Goal: Task Accomplishment & Management: Use online tool/utility

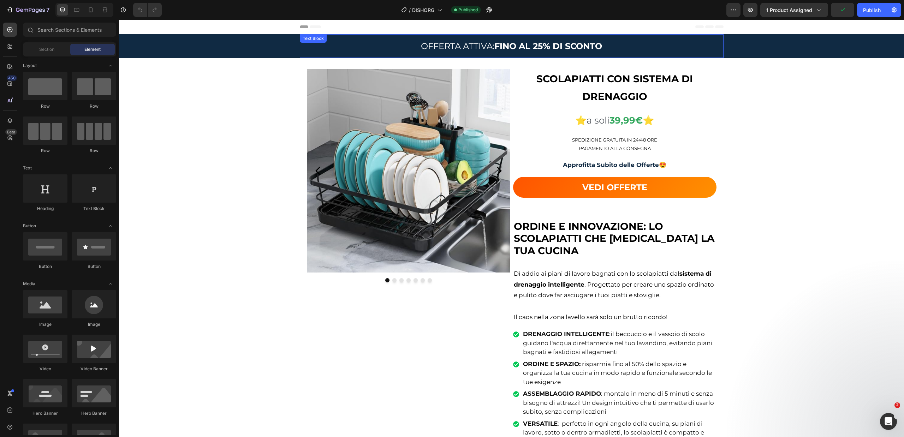
click at [539, 44] on strong "FINO AL 25% DI SCONTO" at bounding box center [549, 46] width 108 height 10
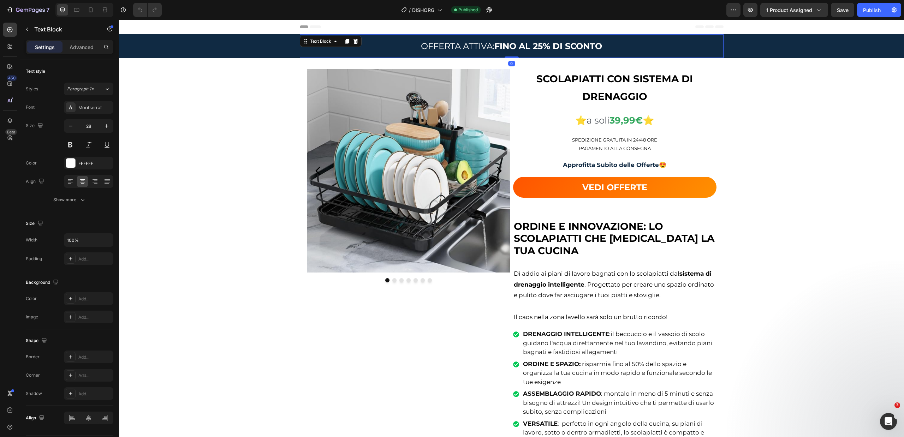
click at [539, 47] on strong "FINO AL 25% DI SCONTO" at bounding box center [549, 46] width 108 height 10
click at [614, 119] on strong "39,99€" at bounding box center [626, 120] width 33 height 11
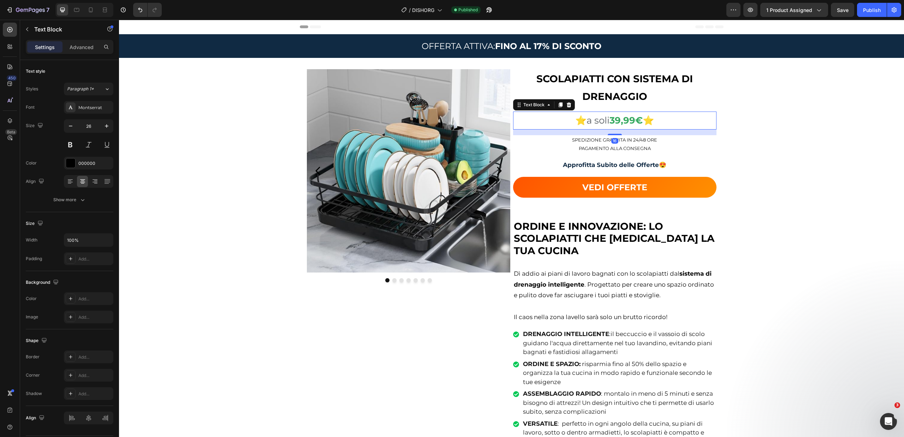
click at [614, 120] on strong "39,99€" at bounding box center [626, 120] width 33 height 11
click at [760, 146] on div "Image Image Image Image Image Image Image Carousel SCOLAPIATTI CON SISTEMA DI D…" at bounding box center [511, 276] width 785 height 414
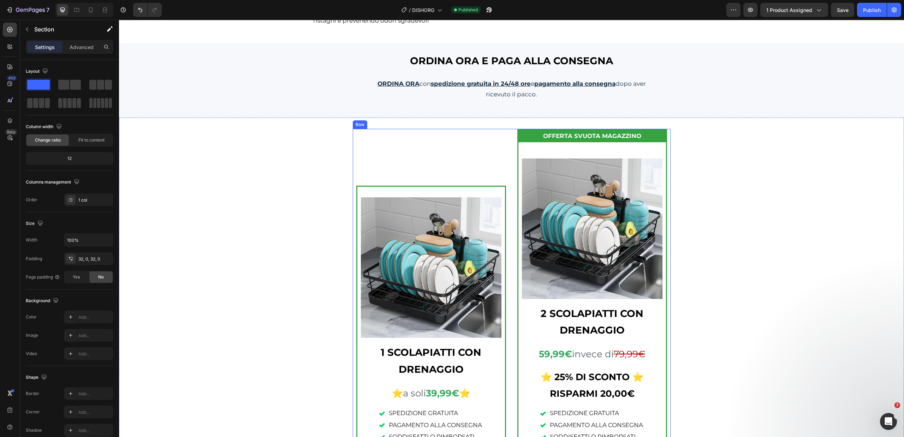
scroll to position [919, 0]
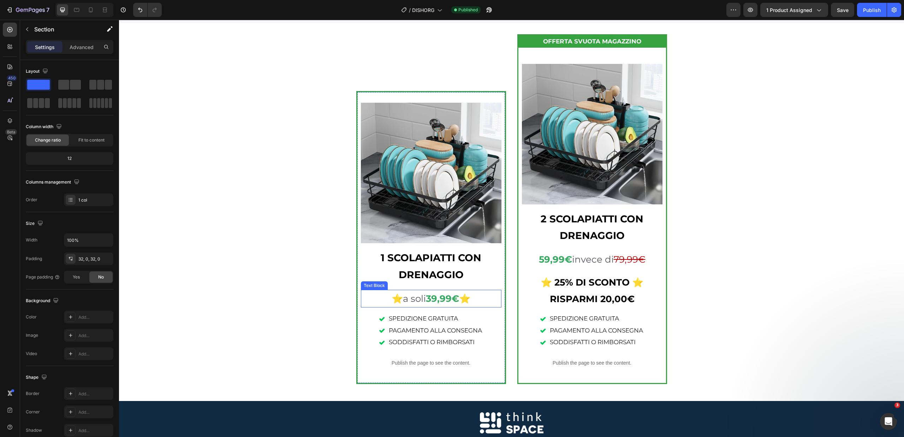
click at [432, 299] on strong "39,99€" at bounding box center [442, 298] width 33 height 11
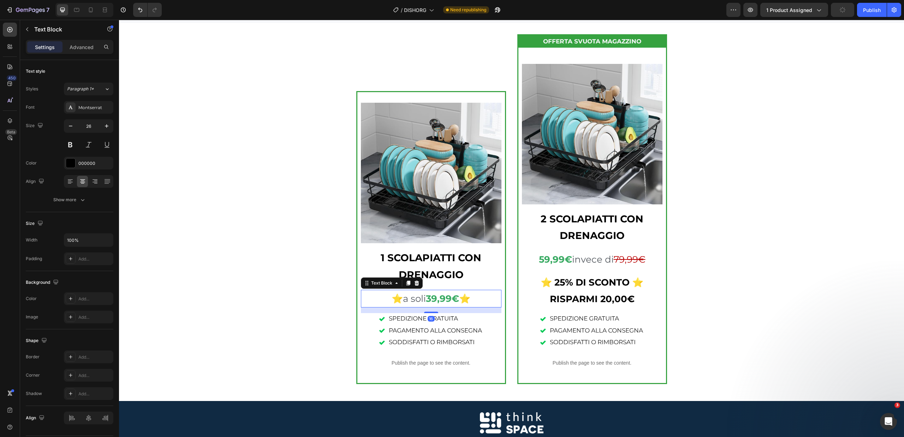
click at [431, 299] on strong "39,99€" at bounding box center [442, 298] width 33 height 11
click at [540, 259] on strong "59,99€" at bounding box center [555, 259] width 33 height 11
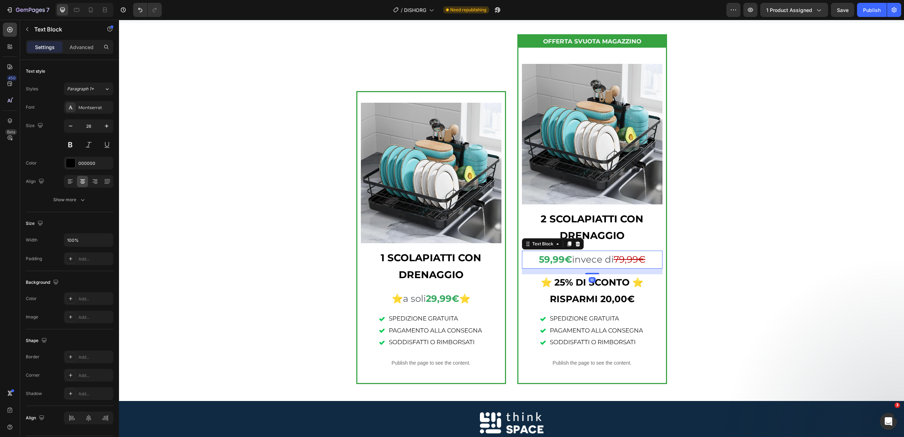
click at [541, 259] on strong "59,99€" at bounding box center [555, 259] width 33 height 11
click at [619, 261] on s "79,99€" at bounding box center [630, 259] width 32 height 11
click at [558, 283] on strong "⭐ 25% DI SCONTO ⭐" at bounding box center [592, 282] width 103 height 11
click at [603, 301] on strong "RISPARMI 20,00€" at bounding box center [592, 299] width 85 height 11
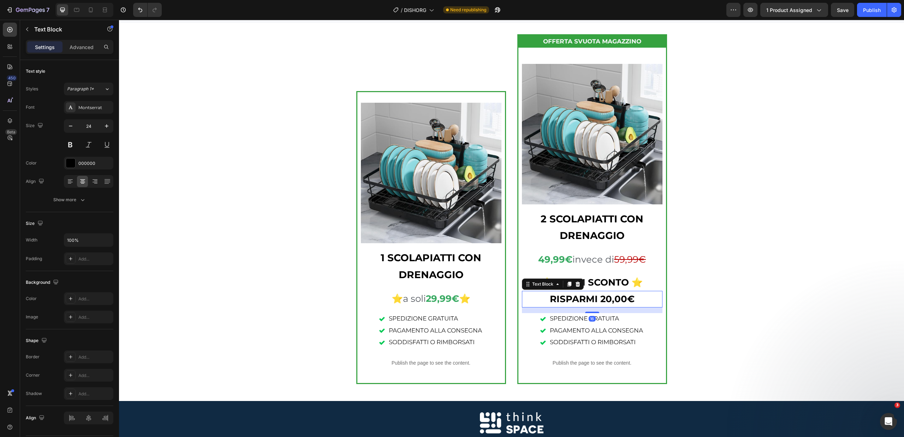
click at [605, 297] on strong "RISPARMI 20,00€" at bounding box center [592, 299] width 85 height 11
click at [701, 281] on div "Product Images 1 SCOLAPIATTI CON DRENAGGIO Text Block ⭐ a soli 29,99€ ⭐ Text Bl…" at bounding box center [511, 212] width 785 height 356
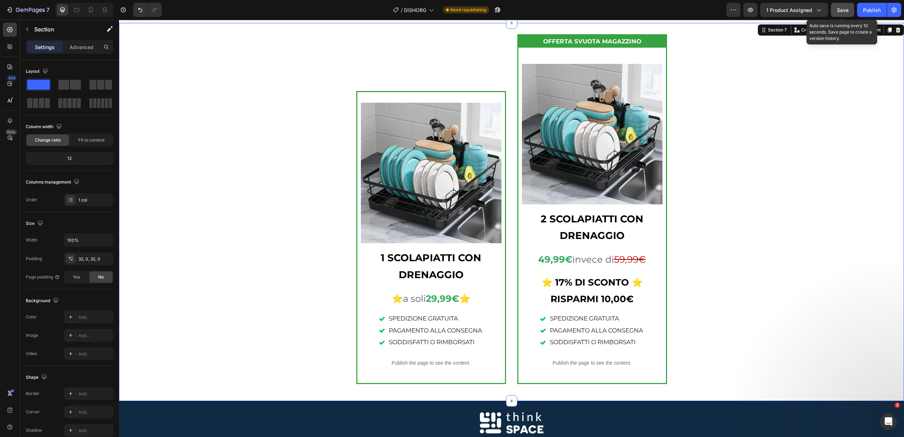
click at [839, 12] on span "Save" at bounding box center [843, 10] width 12 height 6
click at [869, 8] on div "Publish" at bounding box center [873, 9] width 18 height 7
click at [25, 8] on icon "button" at bounding box center [30, 10] width 29 height 6
